Goal: Obtain resource: Download file/media

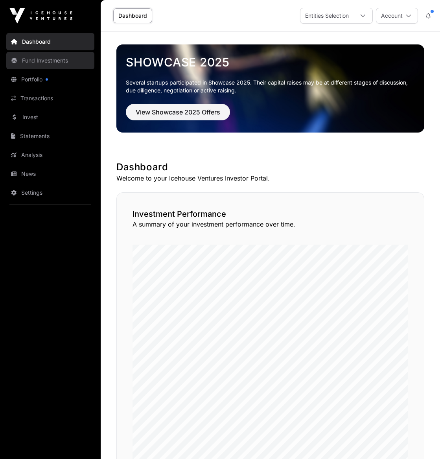
click at [26, 62] on link "Fund Investments" at bounding box center [50, 60] width 88 height 17
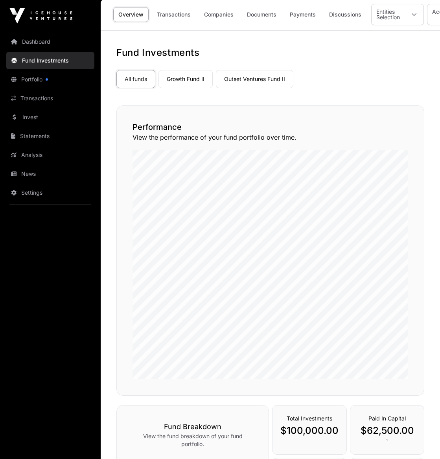
scroll to position [2, 0]
click at [193, 76] on link "Growth Fund II" at bounding box center [186, 78] width 54 height 18
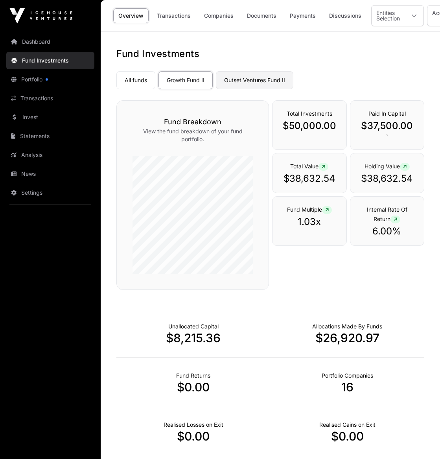
click at [263, 79] on link "Outset Ventures Fund II" at bounding box center [254, 80] width 77 height 18
click at [182, 80] on link "Growth Fund II" at bounding box center [186, 80] width 54 height 18
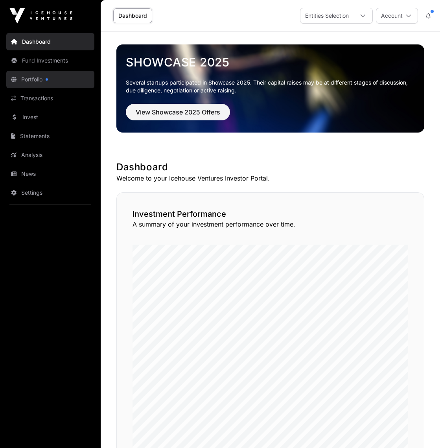
click at [27, 78] on link "Portfolio" at bounding box center [50, 79] width 88 height 17
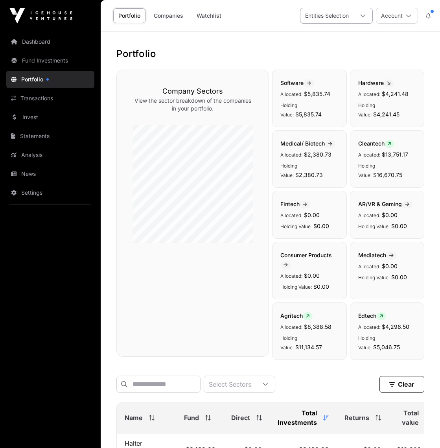
click at [365, 15] on icon at bounding box center [363, 16] width 6 height 6
click at [47, 60] on link "Fund Investments" at bounding box center [50, 60] width 88 height 17
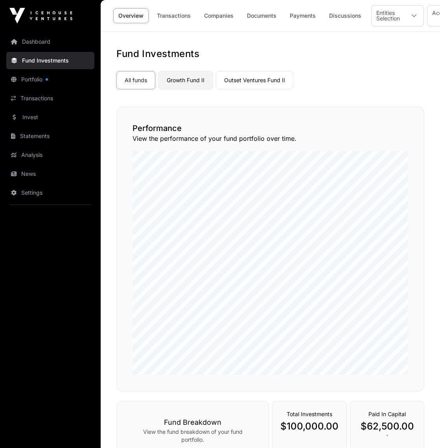
click at [187, 78] on link "Growth Fund II" at bounding box center [186, 80] width 54 height 18
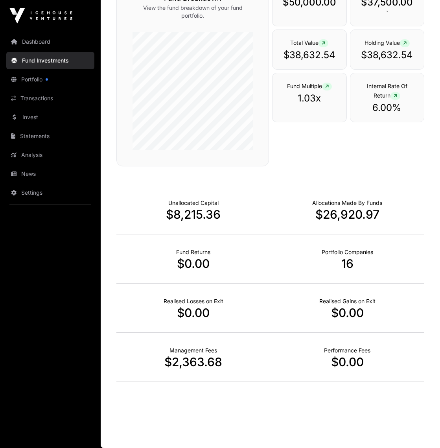
scroll to position [123, 0]
click at [26, 135] on link "Statements" at bounding box center [50, 135] width 88 height 17
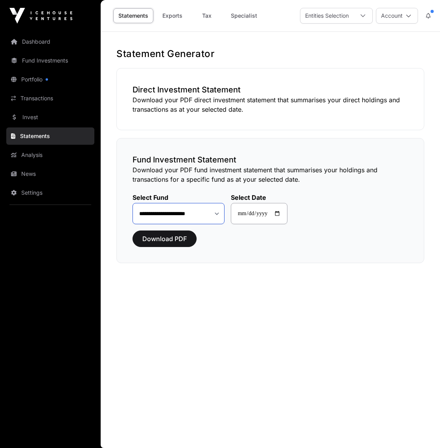
select select "**"
click at [178, 240] on span "Download PDF" at bounding box center [164, 238] width 44 height 9
